Goal: Contribute content

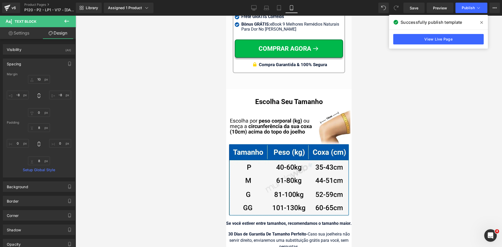
scroll to position [5181, 0]
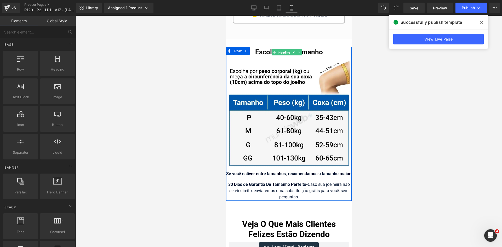
click at [285, 50] on span "Heading" at bounding box center [284, 52] width 14 height 6
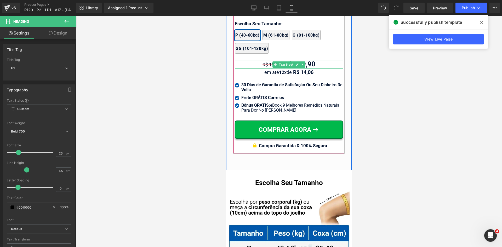
scroll to position [4972, 0]
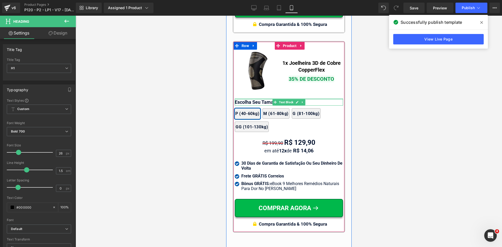
click at [243, 99] on div at bounding box center [288, 99] width 108 height 1
click at [243, 99] on p "Escolha Seu Tamanho:" at bounding box center [288, 102] width 108 height 7
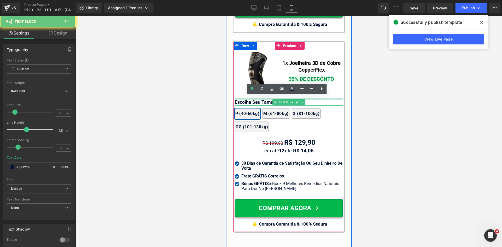
click at [243, 99] on p "Escolha Seu Tamanho:" at bounding box center [288, 102] width 108 height 7
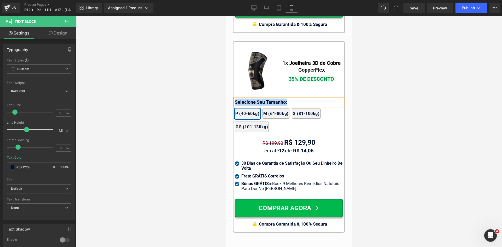
copy p "Selecione Seu Tamanho:"
click at [182, 129] on div at bounding box center [289, 131] width 426 height 231
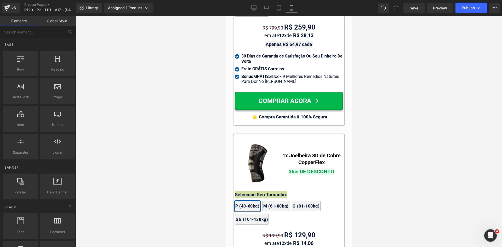
scroll to position [4789, 0]
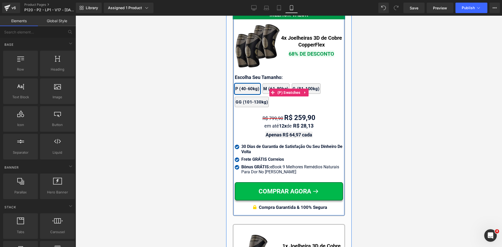
click at [245, 76] on div "2x Joelheiras 4x Joelheiras 1x Joelheira 3x Joelheiras P (40-60kg) M (61-80kg) …" at bounding box center [288, 93] width 108 height 34
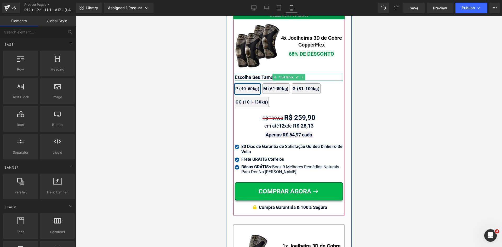
click at [245, 74] on p "Escolha Seu Tamanho:" at bounding box center [288, 77] width 108 height 7
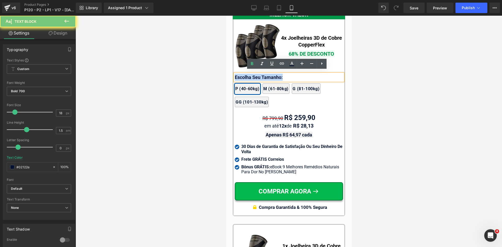
paste div
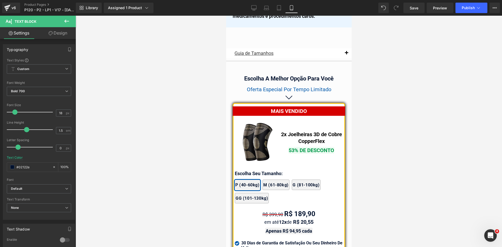
scroll to position [4554, 0]
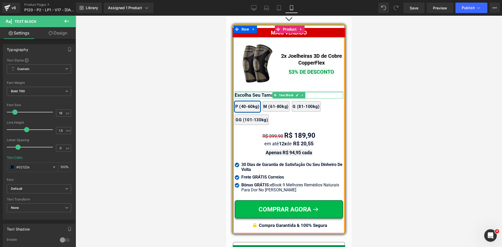
click at [246, 91] on div at bounding box center [288, 91] width 108 height 1
click at [246, 91] on p "Escolha Seu Tamanho:" at bounding box center [288, 94] width 108 height 7
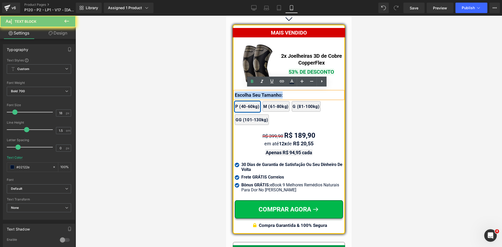
paste div
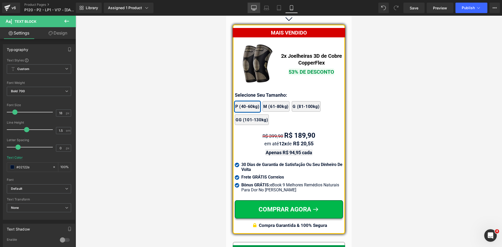
click at [254, 11] on link "Desktop" at bounding box center [254, 8] width 13 height 10
type input "#000000"
type input "100"
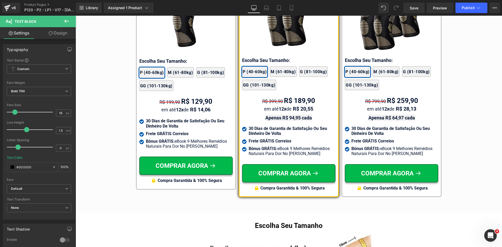
scroll to position [3077, 0]
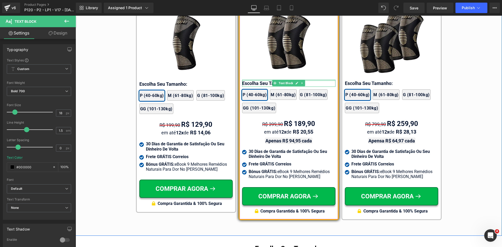
click at [253, 80] on div at bounding box center [288, 80] width 93 height 1
click at [253, 80] on p "Escolha Seu Tamanho:" at bounding box center [288, 83] width 93 height 7
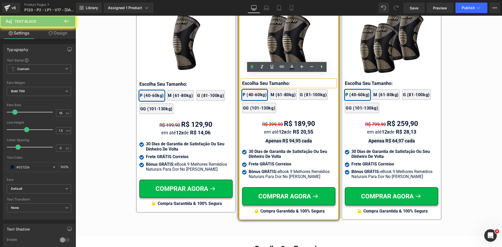
click at [253, 80] on p "Escolha Seu Tamanho:" at bounding box center [288, 83] width 93 height 7
paste div
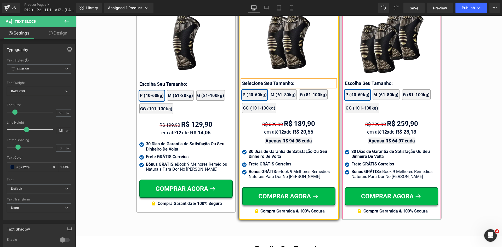
click at [354, 73] on div "MELHOR VALOR Text Block 4x Joelheiras 3D de Cobre CopperFlex Text Block 68% DE …" at bounding box center [391, 91] width 93 height 249
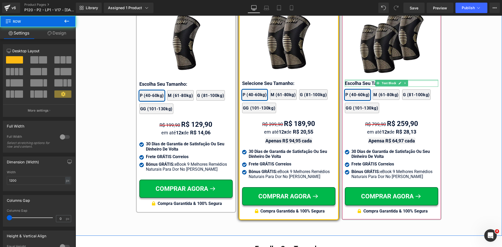
click at [353, 80] on div at bounding box center [391, 80] width 93 height 1
click at [353, 80] on p "Escolha Seu Tamanho:" at bounding box center [391, 83] width 93 height 7
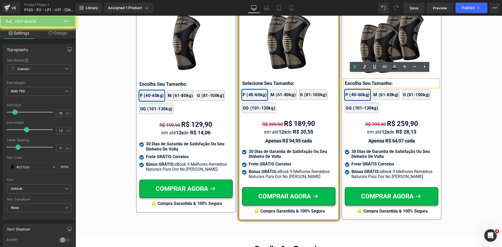
paste div
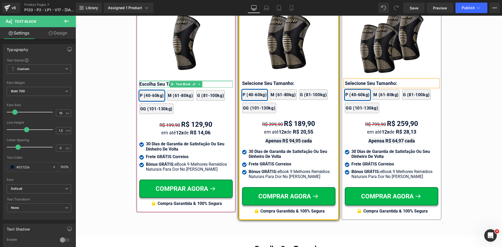
click at [146, 82] on div at bounding box center [185, 81] width 93 height 1
click at [146, 82] on p "Escolha Seu Tamanho:" at bounding box center [185, 84] width 93 height 7
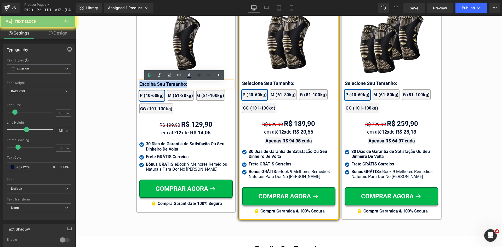
paste div
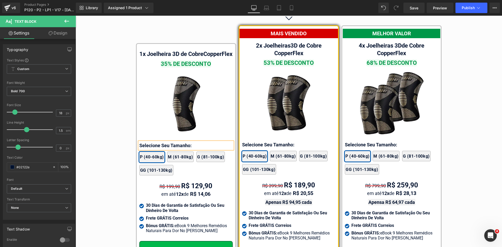
scroll to position [3025, 0]
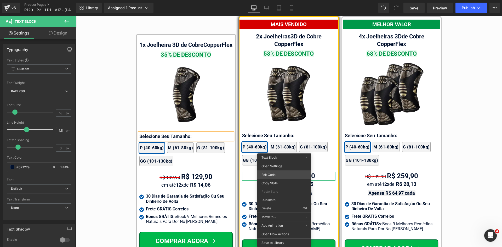
click at [277, 0] on div "Heading You are previewing how the will restyle your page. You can not edit Ele…" at bounding box center [251, 0] width 502 height 0
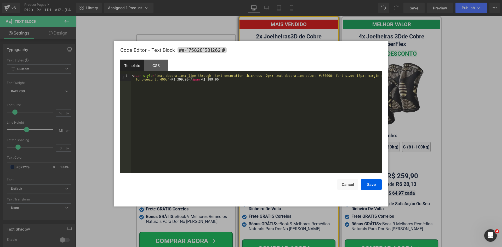
click at [308, 74] on div "< span style = "text-decoration: line-through; text-decoration-thickness: 2px; …" at bounding box center [256, 130] width 251 height 113
click at [254, 76] on div "< span style = "text-decoration: line-through; text-decoration-thickness: 2px; …" at bounding box center [256, 130] width 251 height 113
click at [340, 76] on div "< span style = "text-decoration: line-through; text-decoration-thickness: 1px; …" at bounding box center [256, 130] width 251 height 113
drag, startPoint x: 195, startPoint y: 79, endPoint x: 129, endPoint y: 76, distance: 65.7
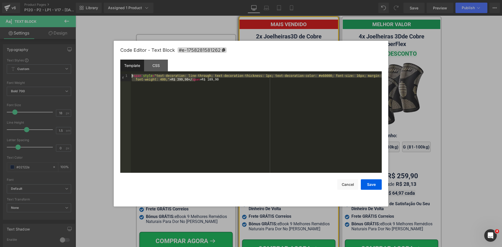
click at [129, 76] on pre "1 < span style = "text-decoration: line-through; text-decoration-thickness: 1px…" at bounding box center [250, 123] width 261 height 99
click at [369, 182] on button "Save" at bounding box center [371, 184] width 21 height 10
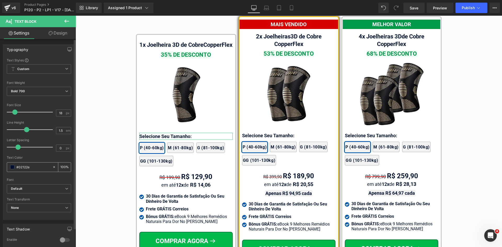
click at [28, 167] on input "#02122e" at bounding box center [32, 167] width 33 height 6
paste input "<span style="text-decoration: line-through; text-decoration-thickness: 1px; tex…"
type input "<span style="text-decoration: line-through; text-decoration-thickness: 1px; tex…"
type input "0"
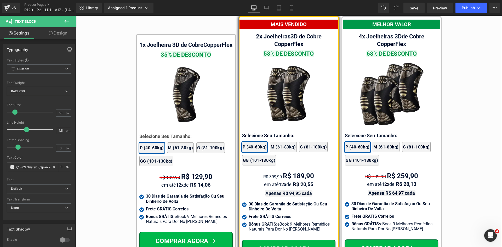
type input "#02122e"
type input "100"
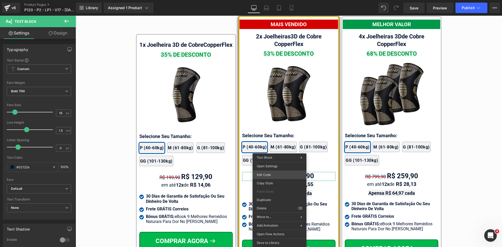
click at [279, 0] on div "Heading You are previewing how the will restyle your page. You can not edit Ele…" at bounding box center [251, 0] width 502 height 0
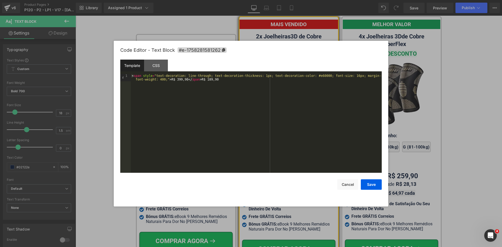
click at [308, 74] on div "< span style = "text-decoration: line-through; text-decoration-thickness: 1px; …" at bounding box center [256, 130] width 251 height 113
click at [347, 184] on button "Cancel" at bounding box center [347, 184] width 21 height 10
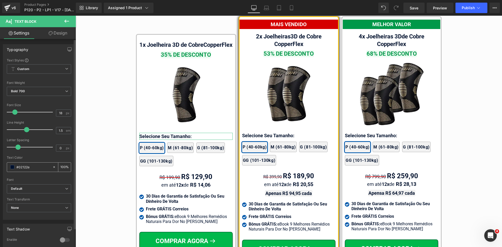
click at [22, 165] on input "#02122e" at bounding box center [32, 167] width 33 height 6
paste input "e60000"
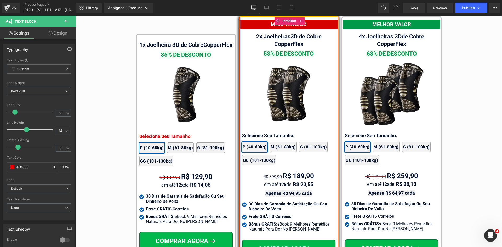
type input "#02122e"
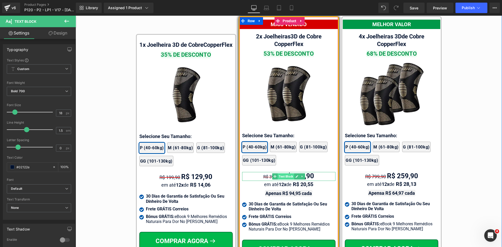
click at [281, 173] on span "Text Block" at bounding box center [286, 176] width 16 height 6
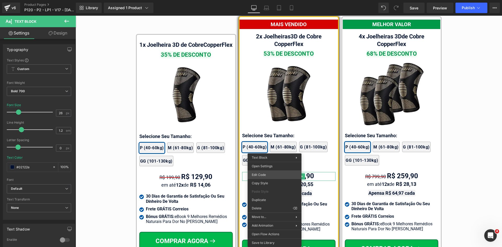
click at [265, 0] on div "Text Block You are previewing how the will restyle your page. You can not edit …" at bounding box center [251, 0] width 502 height 0
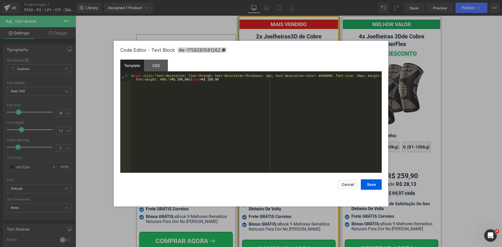
click at [316, 76] on div "< span style = "text-decoration: line-through; text-decoration-thickness: 1px; …" at bounding box center [256, 130] width 251 height 113
paste textarea
drag, startPoint x: 227, startPoint y: 79, endPoint x: 193, endPoint y: 79, distance: 34.5
click at [193, 79] on div "< span style = "text-decoration: line-through; text-decoration-thickness: 1px; …" at bounding box center [256, 130] width 251 height 113
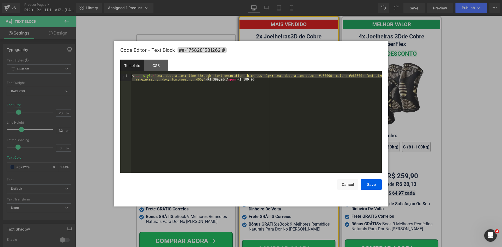
drag, startPoint x: 228, startPoint y: 79, endPoint x: 107, endPoint y: 77, distance: 121.3
click at [107, 77] on body "Text Block You are previewing how the will restyle your page. You can not edit …" at bounding box center [251, 123] width 502 height 247
click at [352, 184] on button "Cancel" at bounding box center [347, 184] width 21 height 10
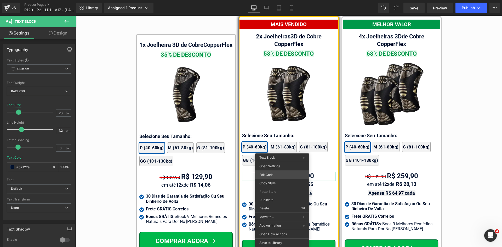
click at [274, 0] on div "Text Block You are previewing how the will restyle your page. You can not edit …" at bounding box center [251, 0] width 502 height 0
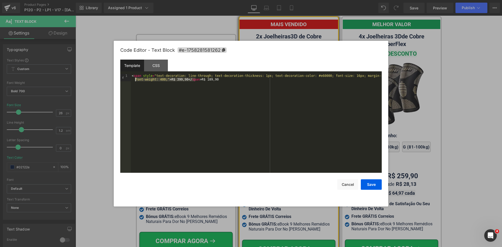
drag, startPoint x: 195, startPoint y: 79, endPoint x: 122, endPoint y: 78, distance: 72.7
click at [122, 78] on pre "1 < span style = "text-decoration: line-through; text-decoration-thickness: 1px…" at bounding box center [250, 123] width 261 height 99
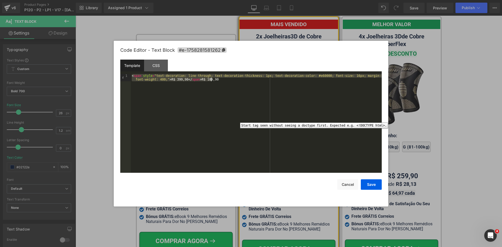
click at [122, 78] on div "1" at bounding box center [125, 77] width 10 height 7
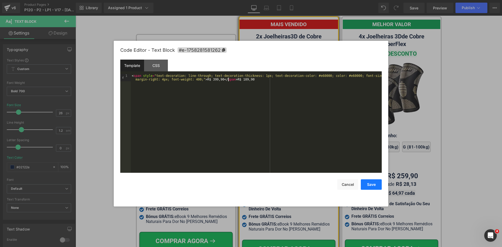
drag, startPoint x: 375, startPoint y: 189, endPoint x: 374, endPoint y: 186, distance: 2.9
click at [375, 189] on button "Save" at bounding box center [371, 184] width 21 height 10
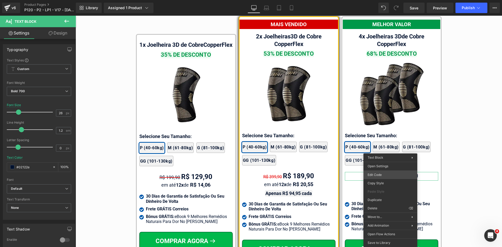
click at [386, 0] on div "Text Block You are previewing how the will restyle your page. You can not edit …" at bounding box center [251, 0] width 502 height 0
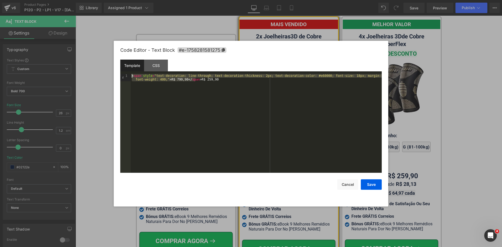
drag, startPoint x: 195, startPoint y: 79, endPoint x: 127, endPoint y: 74, distance: 67.9
click at [127, 74] on pre "1 < span style = "text-decoration: line-through; text-decoration-thickness: 2px…" at bounding box center [250, 123] width 261 height 99
paste textarea
click at [208, 79] on div "< span style = "text-decoration: line-through; text-decoration-thickness: 1px; …" at bounding box center [256, 130] width 251 height 113
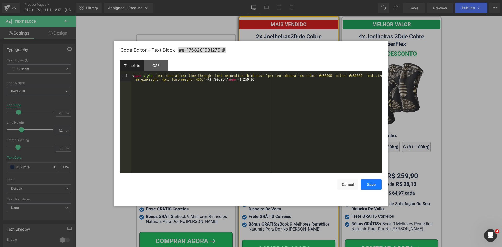
click at [379, 184] on button "Save" at bounding box center [371, 184] width 21 height 10
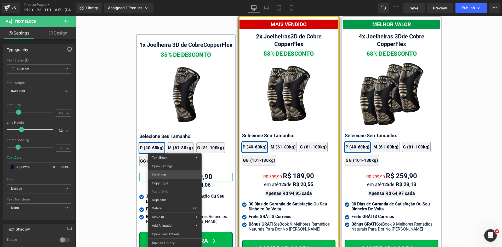
click at [168, 0] on div "Text Block You are previewing how the will restyle your page. You can not edit …" at bounding box center [251, 0] width 502 height 0
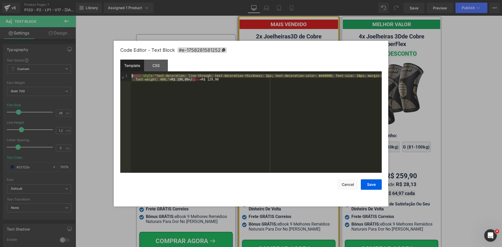
drag, startPoint x: 196, startPoint y: 79, endPoint x: 89, endPoint y: 75, distance: 106.5
click at [89, 75] on body "Text Block You are previewing how the will restyle your page. You can not edit …" at bounding box center [251, 123] width 502 height 247
paste textarea
click at [207, 80] on div "< span style = "text-decoration: line-through; text-decoration-thickness: 1px; …" at bounding box center [256, 130] width 251 height 113
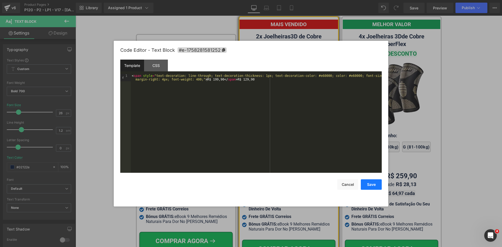
click at [376, 185] on button "Save" at bounding box center [371, 184] width 21 height 10
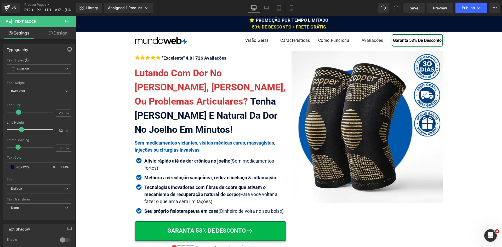
drag, startPoint x: 293, startPoint y: 8, endPoint x: 463, endPoint y: 20, distance: 171.1
click at [293, 8] on icon at bounding box center [291, 7] width 5 height 5
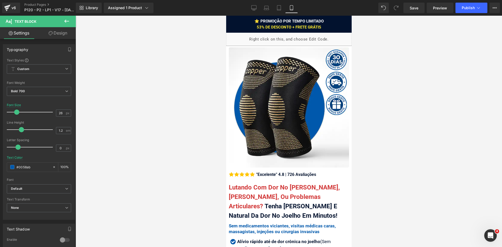
type input "22"
type input "#0058ab"
type input "100"
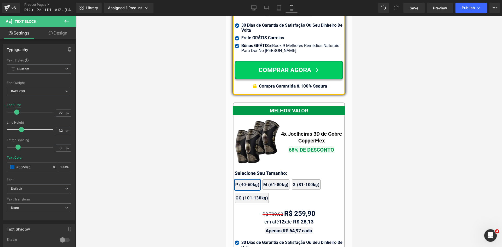
scroll to position [4589, 0]
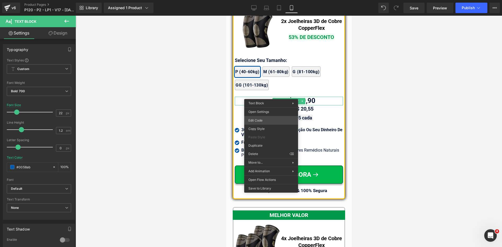
click at [263, 0] on div "Text Block You are previewing how the will restyle your page. You can not edit …" at bounding box center [251, 0] width 502 height 0
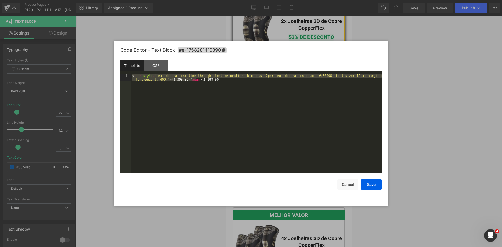
drag, startPoint x: 195, startPoint y: 80, endPoint x: 128, endPoint y: 74, distance: 66.7
click at [128, 74] on pre "1 < span style = "text-decoration: line-through; text-decoration-thickness: 2px…" at bounding box center [250, 123] width 261 height 99
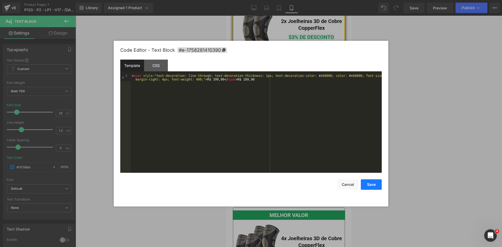
click at [369, 186] on button "Save" at bounding box center [371, 184] width 21 height 10
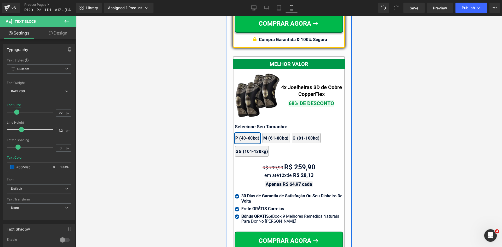
scroll to position [4746, 0]
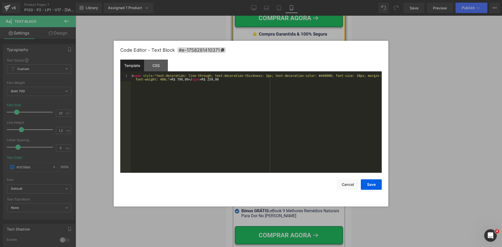
click at [275, 0] on div "Text Block You are previewing how the will restyle your page. You can not edit …" at bounding box center [251, 0] width 502 height 0
drag, startPoint x: 195, startPoint y: 81, endPoint x: 131, endPoint y: 73, distance: 64.7
click at [131, 73] on div "Template CSS 1 < span style = "text-decoration: line-through; text-decoration-t…" at bounding box center [250, 116] width 261 height 113
paste textarea
click at [208, 80] on div "< span style = "text-decoration: line-through; text-decoration-thickness: 1px; …" at bounding box center [256, 130] width 251 height 113
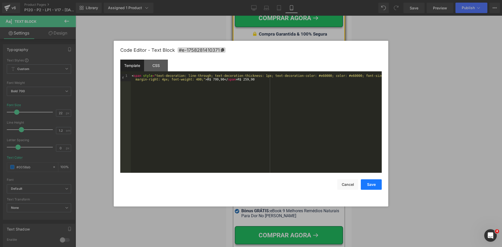
click at [376, 186] on button "Save" at bounding box center [371, 184] width 21 height 10
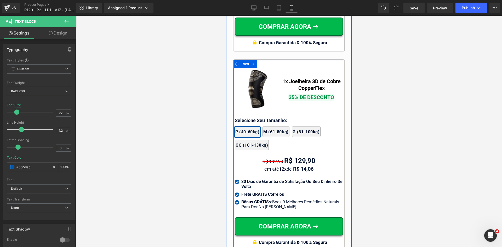
scroll to position [4955, 0]
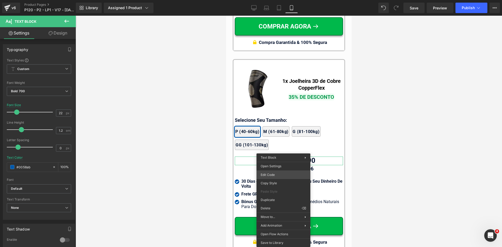
click at [280, 0] on div "Text Block You are previewing how the will restyle your page. You can not edit …" at bounding box center [251, 0] width 502 height 0
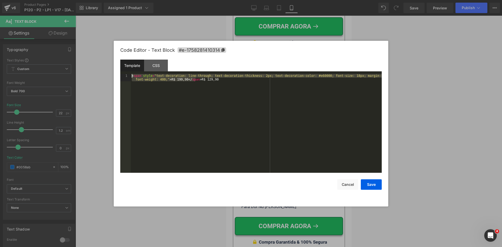
drag, startPoint x: 195, startPoint y: 79, endPoint x: 115, endPoint y: 76, distance: 79.5
click at [115, 76] on div "Code Editor - Text Block #e-1758281410314 Template CSS 1 < span style = "text-d…" at bounding box center [251, 124] width 274 height 166
paste textarea
click at [207, 80] on div "< span style = "text-decoration: line-through; text-decoration-thickness: 1px; …" at bounding box center [256, 130] width 251 height 113
drag, startPoint x: 368, startPoint y: 184, endPoint x: 352, endPoint y: 173, distance: 19.4
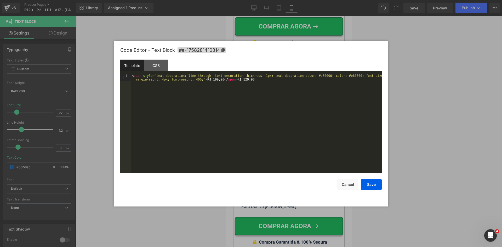
click at [366, 183] on button "Save" at bounding box center [371, 184] width 21 height 10
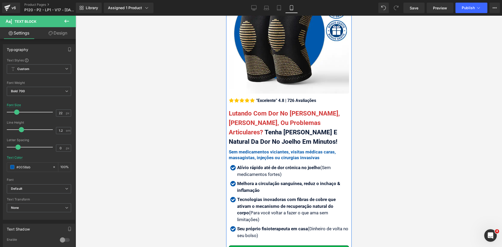
scroll to position [131, 0]
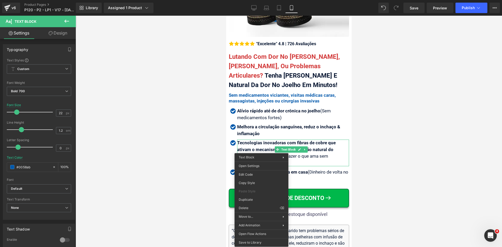
click at [196, 164] on div at bounding box center [289, 131] width 426 height 231
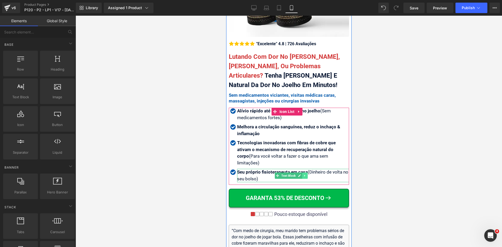
click at [307, 173] on link at bounding box center [304, 176] width 5 height 6
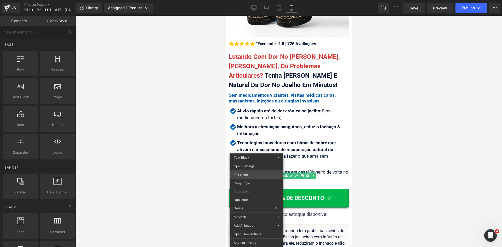
click at [253, 0] on div "Text Block You are previewing how the will restyle your page. You can not edit …" at bounding box center [251, 0] width 502 height 0
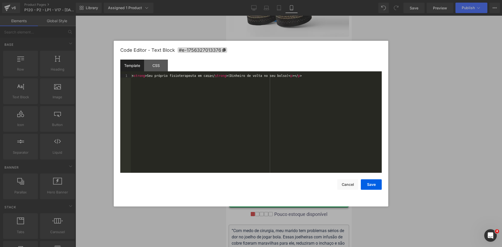
click at [236, 124] on div "< strong > Seu próprio fisioterapeuta em casa </ strong > (Dinheiro de volta no…" at bounding box center [256, 127] width 251 height 106
click at [374, 185] on button "Save" at bounding box center [371, 184] width 21 height 10
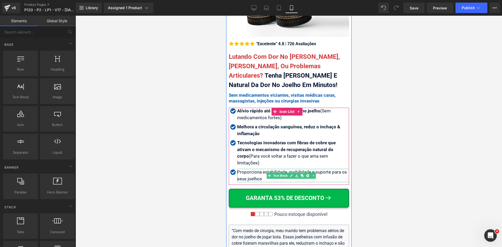
click at [256, 169] on div "Proporciona estabilidade, mobilidade e suporte para os seus joelhos" at bounding box center [293, 175] width 112 height 13
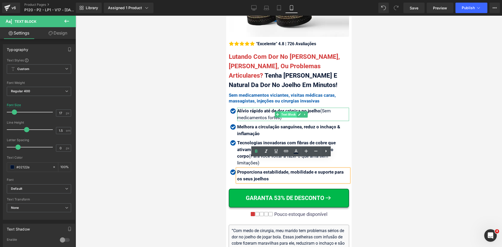
click at [285, 111] on span "Text Block" at bounding box center [288, 114] width 16 height 6
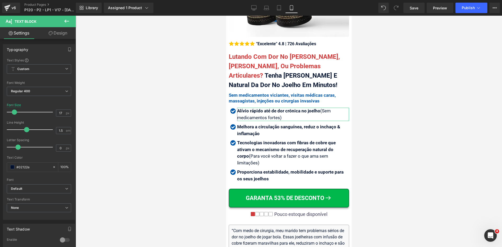
click at [58, 33] on link "Design" at bounding box center [58, 33] width 38 height 12
click at [0, 0] on div "Spacing" at bounding box center [0, 0] width 0 height 0
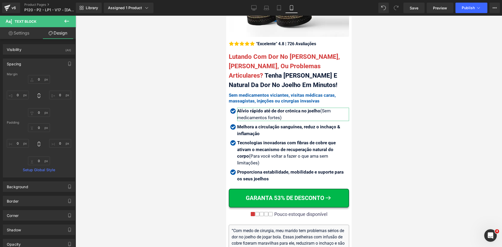
type input "0"
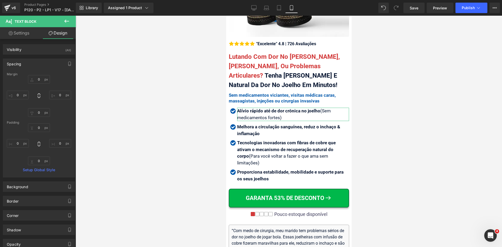
type input "0"
click at [22, 36] on link "Settings" at bounding box center [19, 33] width 38 height 12
type input "100"
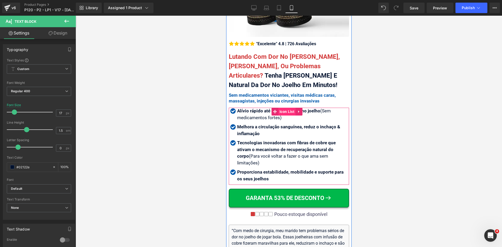
click at [280, 108] on span "Icon List" at bounding box center [287, 112] width 18 height 8
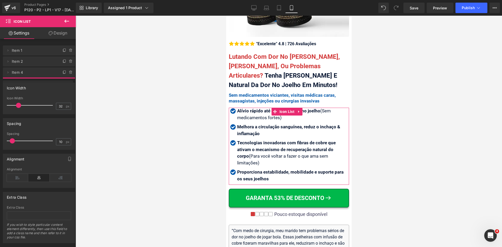
drag, startPoint x: 38, startPoint y: 73, endPoint x: 40, endPoint y: 87, distance: 14.0
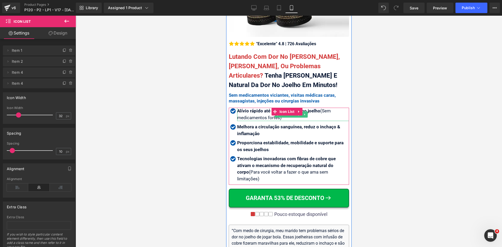
click at [255, 108] on strong "Alívio rápido até de dor crônica no joelho" at bounding box center [278, 110] width 83 height 5
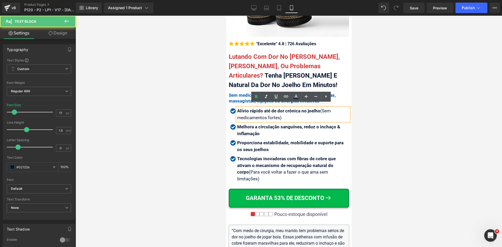
click at [255, 108] on strong "Alívio rápido até de dor crônica no joelho" at bounding box center [278, 110] width 83 height 5
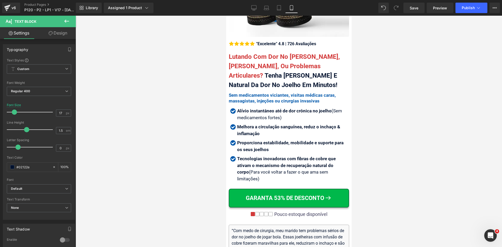
click at [438, 144] on div at bounding box center [289, 131] width 426 height 231
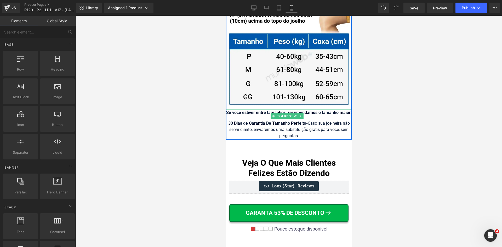
scroll to position [5275, 0]
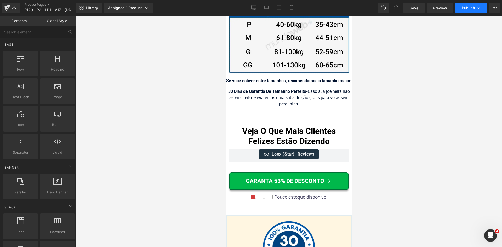
click at [466, 8] on span "Publish" at bounding box center [468, 8] width 13 height 4
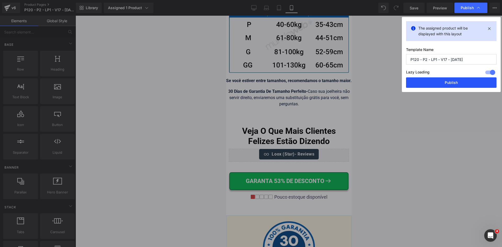
click at [431, 78] on button "Publish" at bounding box center [451, 82] width 90 height 10
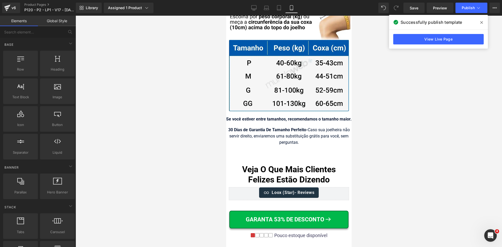
scroll to position [5249, 0]
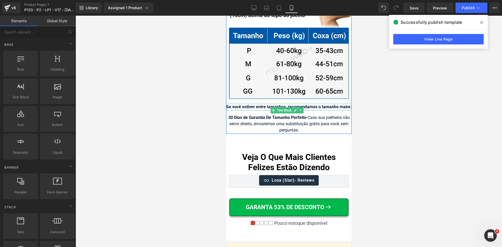
click at [323, 106] on div "Se você estiver entre tamanhos, recomendamos o tamanho maior." at bounding box center [288, 107] width 125 height 7
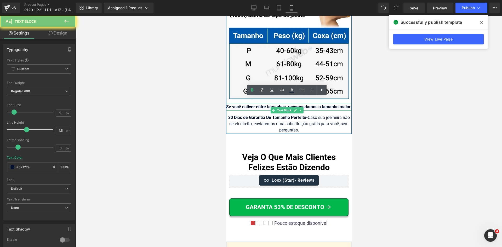
click at [323, 106] on div "Se você estiver entre tamanhos, recomendamos o tamanho maior." at bounding box center [288, 107] width 125 height 7
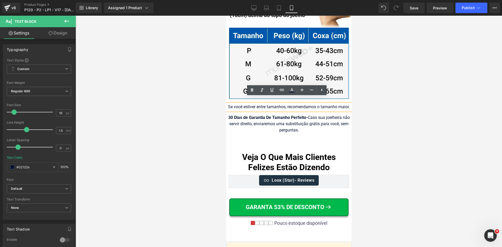
click at [372, 110] on div at bounding box center [289, 131] width 426 height 231
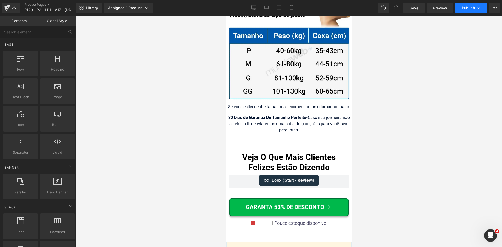
click at [464, 7] on span "Publish" at bounding box center [468, 8] width 13 height 4
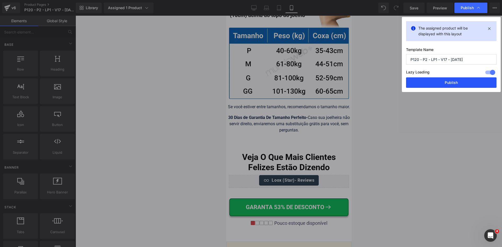
drag, startPoint x: 446, startPoint y: 81, endPoint x: 354, endPoint y: 93, distance: 93.3
click at [446, 82] on button "Publish" at bounding box center [451, 82] width 90 height 10
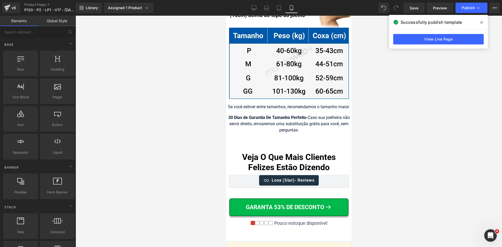
scroll to position [4935, 0]
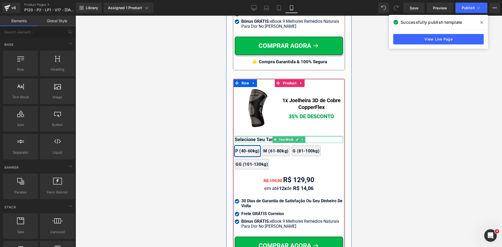
click at [249, 136] on div at bounding box center [288, 136] width 108 height 1
click at [249, 136] on p "Selecione Seu Tamanho:" at bounding box center [288, 139] width 108 height 7
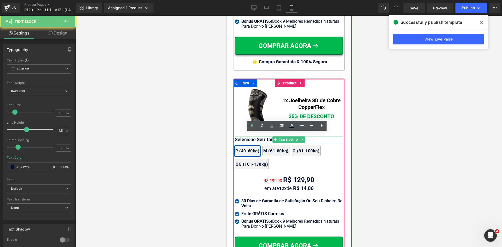
click at [249, 136] on p "Selecione Seu Tamanho:" at bounding box center [288, 139] width 108 height 7
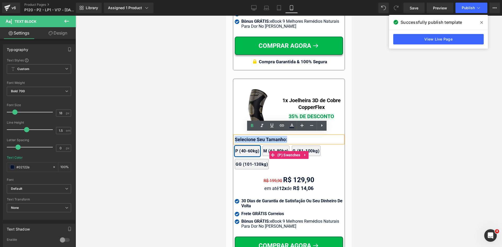
click at [254, 138] on div "2x Joelheiras 4x Joelheiras 1x Joelheira 3x Joelheiras P (40-60kg) M (61-80kg) …" at bounding box center [288, 155] width 108 height 34
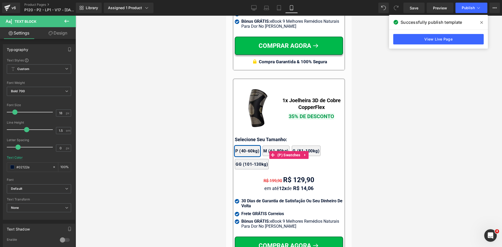
click at [262, 138] on div "2x Joelheiras 4x Joelheiras 1x Joelheira 3x Joelheiras P (40-60kg) M (61-80kg) …" at bounding box center [288, 155] width 108 height 34
click at [265, 138] on div "2x Joelheiras 4x Joelheiras 1x Joelheira 3x Joelheiras P (40-60kg) M (61-80kg) …" at bounding box center [288, 155] width 108 height 34
click at [268, 133] on div "Image 1x Joelheira 3D de Cobre CopperFlex Text Block 35% DE DESCONTO Text Block…" at bounding box center [288, 174] width 108 height 185
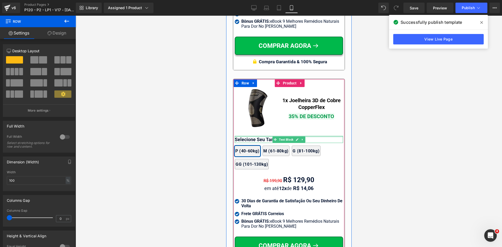
click at [269, 136] on div at bounding box center [288, 136] width 108 height 1
click at [269, 136] on p "Selecione Seu Tamanho:" at bounding box center [288, 139] width 108 height 7
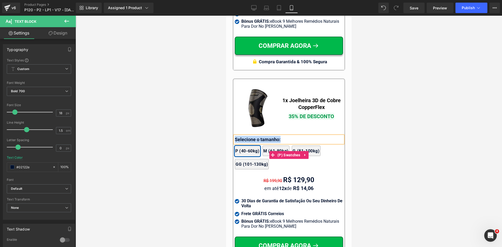
copy p "Selecione o tamanho:"
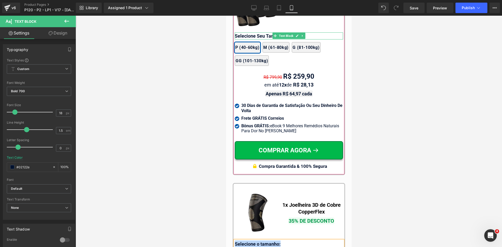
click at [249, 32] on div at bounding box center [288, 32] width 108 height 1
click at [249, 32] on p "Selecione Seu Tamanho:" at bounding box center [288, 35] width 108 height 7
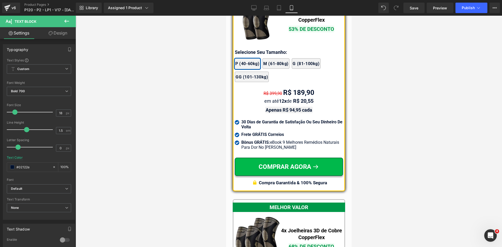
scroll to position [4570, 0]
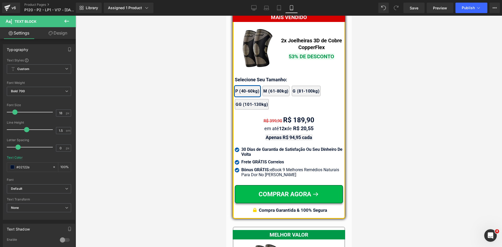
click at [226, 16] on div at bounding box center [226, 16] width 0 height 0
click at [253, 76] on p "Selecione Seu Tamanho:" at bounding box center [288, 79] width 108 height 7
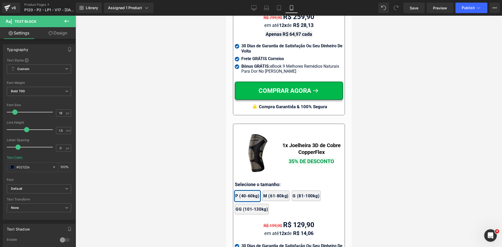
scroll to position [4935, 0]
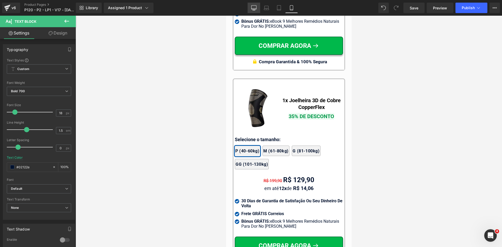
click at [253, 7] on icon at bounding box center [253, 7] width 5 height 5
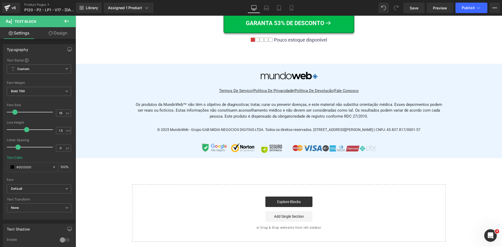
type input "#000000"
type input "100"
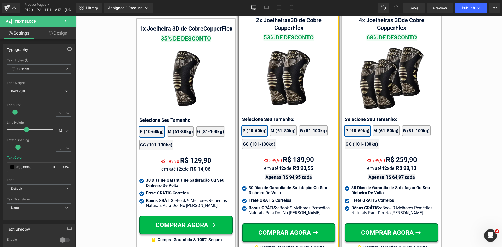
scroll to position [3064, 0]
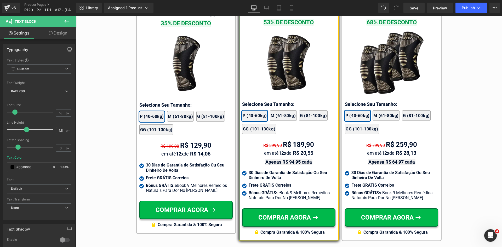
click at [76, 16] on div at bounding box center [76, 16] width 0 height 0
click at [257, 101] on p "Selecione Seu Tamanho:" at bounding box center [288, 104] width 93 height 7
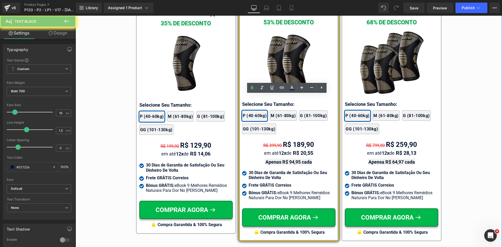
click at [257, 101] on p "Selecione Seu Tamanho:" at bounding box center [288, 104] width 93 height 7
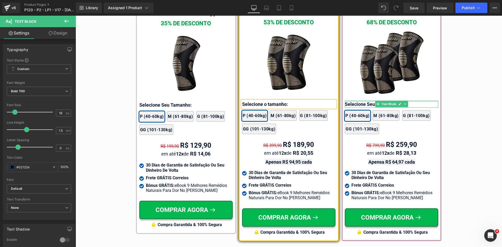
click at [356, 101] on div at bounding box center [391, 101] width 93 height 1
click at [356, 101] on p "Selecione Seu Tamanho:" at bounding box center [391, 104] width 93 height 7
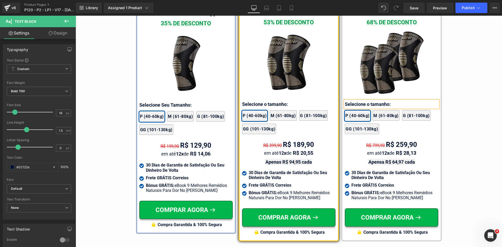
click at [152, 102] on div "1x Joelheira 3D de Cobre CopperFlex Text Block 35% DE DESCONTO Text Block Image…" at bounding box center [185, 118] width 93 height 225
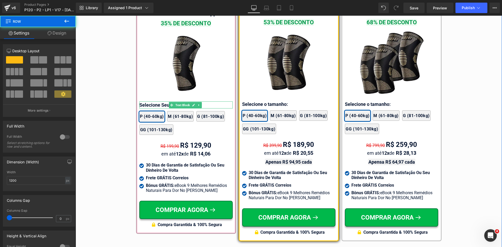
click at [152, 103] on div at bounding box center [185, 101] width 93 height 1
click at [152, 104] on p "Selecione Seu Tamanho:" at bounding box center [185, 104] width 92 height 7
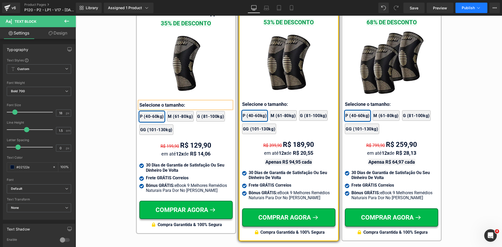
click at [470, 10] on span "Publish" at bounding box center [468, 8] width 13 height 4
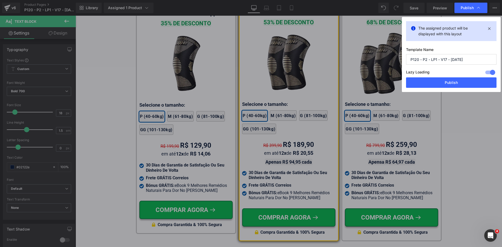
drag, startPoint x: 541, startPoint y: 146, endPoint x: 425, endPoint y: 95, distance: 126.6
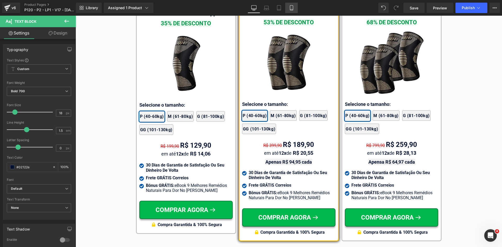
click at [293, 7] on icon at bounding box center [291, 7] width 3 height 5
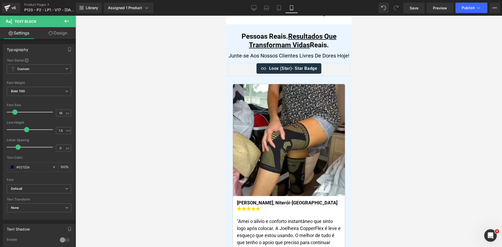
type input "100"
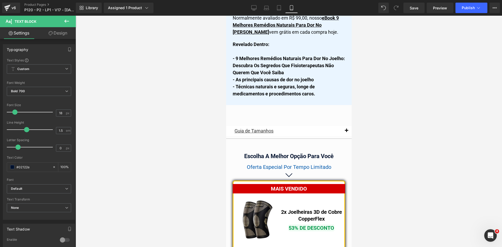
scroll to position [4573, 0]
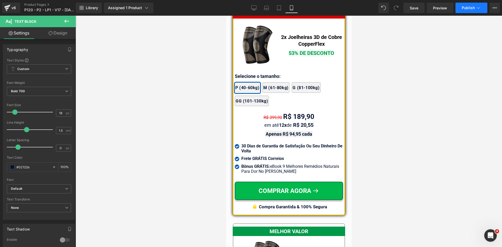
click at [464, 11] on button "Publish" at bounding box center [471, 8] width 32 height 10
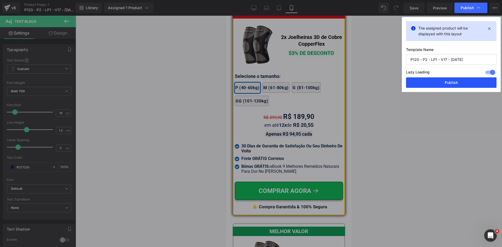
click at [455, 78] on button "Publish" at bounding box center [451, 82] width 90 height 10
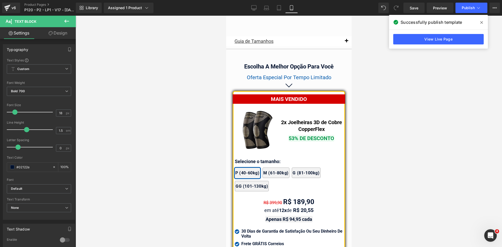
scroll to position [4468, 0]
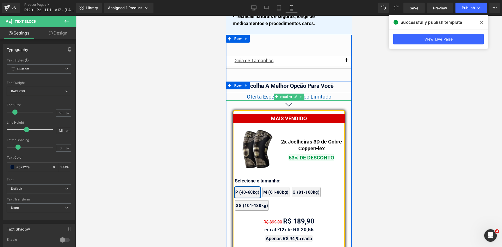
click at [321, 94] on span "Oferta Especial Por Tempo Limitado" at bounding box center [288, 97] width 84 height 6
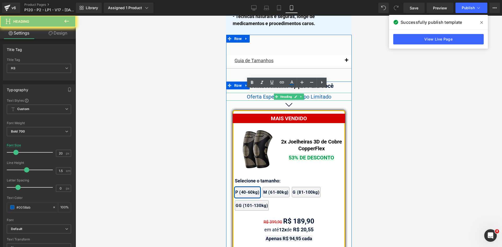
click at [321, 94] on span "Oferta Especial Por Tempo Limitado" at bounding box center [288, 97] width 84 height 6
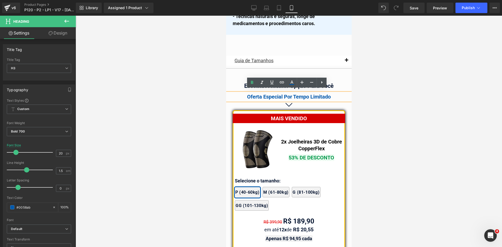
click at [324, 96] on div "Oferta Especial Por Tempo Limitado" at bounding box center [288, 97] width 125 height 8
click at [381, 111] on div at bounding box center [289, 131] width 426 height 231
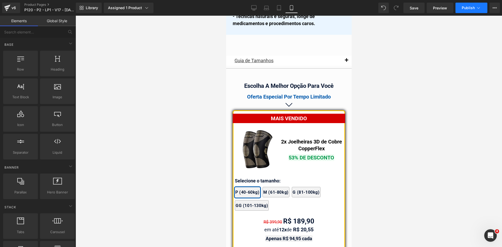
click at [472, 9] on span "Publish" at bounding box center [468, 8] width 13 height 4
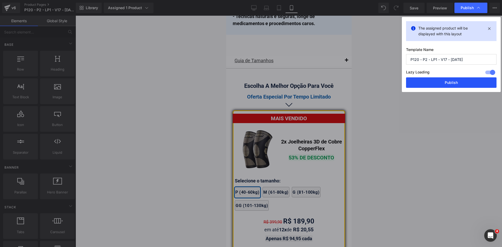
click at [461, 82] on button "Publish" at bounding box center [451, 82] width 90 height 10
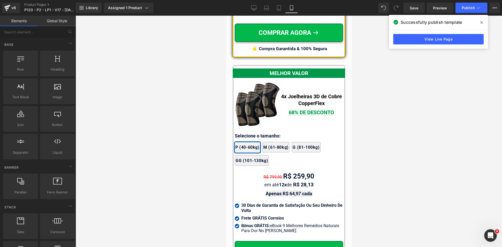
scroll to position [4730, 0]
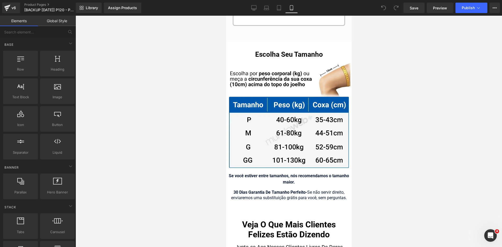
scroll to position [5346, 0]
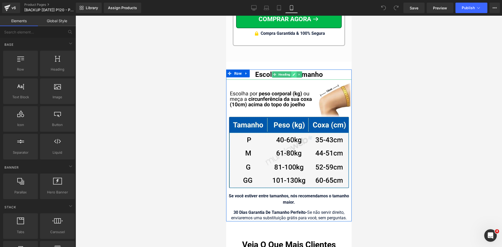
click at [291, 72] on link at bounding box center [293, 74] width 5 height 6
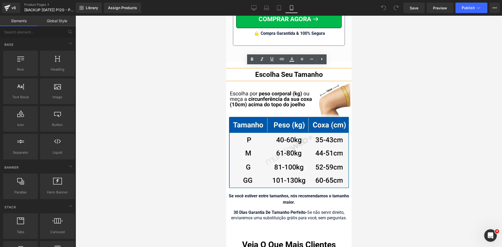
click at [282, 72] on h1 "Escolha Seu Tamanho" at bounding box center [288, 75] width 125 height 10
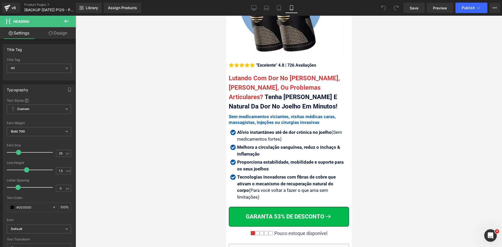
scroll to position [107, 0]
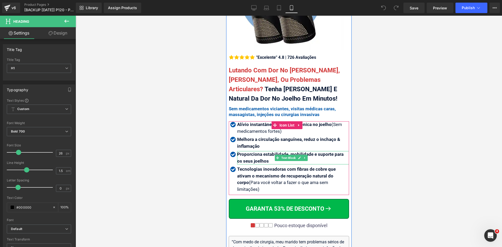
click at [259, 155] on b "Proporciona estabilidade, mobilidade e suporte para os seus joelhos" at bounding box center [290, 158] width 106 height 12
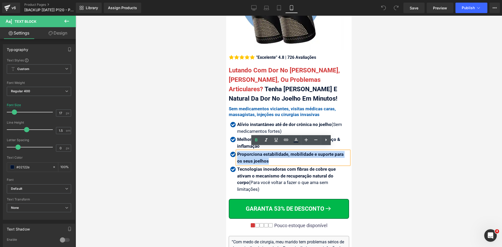
copy b "Proporciona estabilidade, mobilidade e suporte para os seus joelhos"
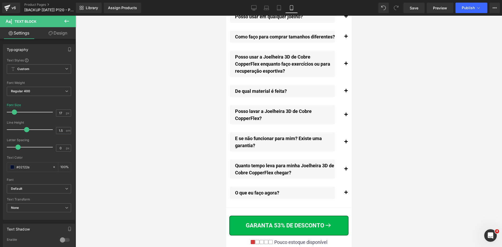
scroll to position [6196, 0]
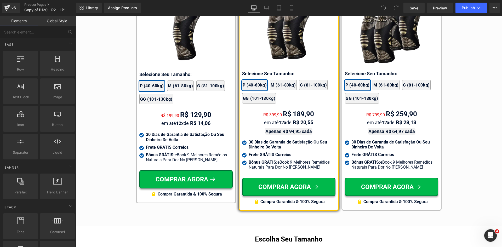
scroll to position [3125, 0]
